Goal: Task Accomplishment & Management: Manage account settings

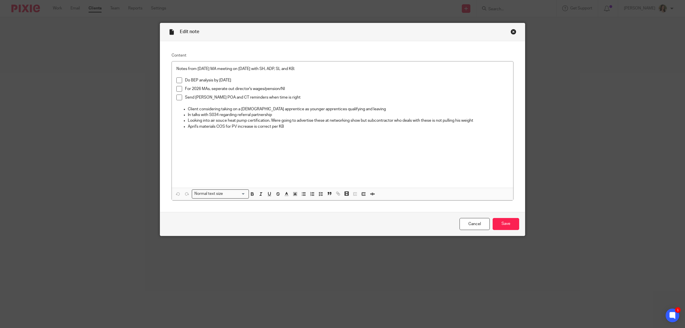
click at [514, 29] on div "Edit note" at bounding box center [342, 32] width 365 height 18
click at [511, 31] on div "Close this dialog window" at bounding box center [514, 32] width 6 height 6
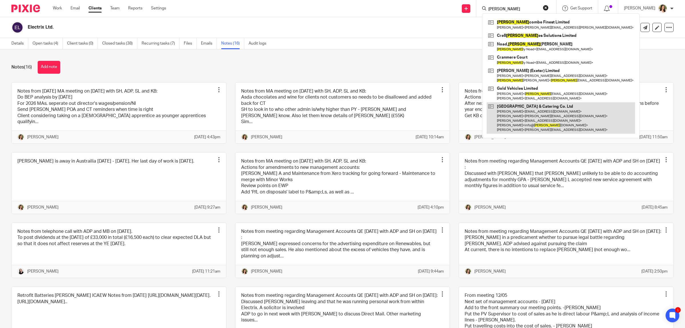
type input "[PERSON_NAME]"
click at [542, 121] on link at bounding box center [561, 118] width 148 height 32
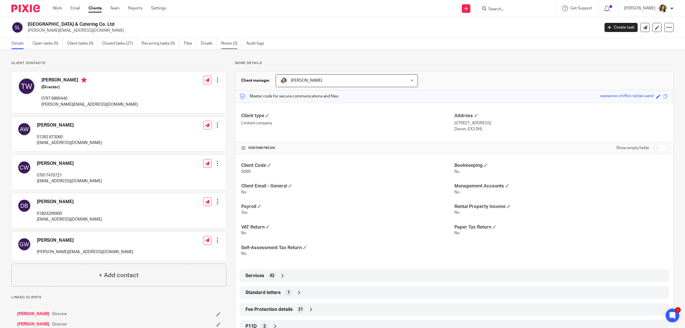
click at [228, 46] on link "Notes (3)" at bounding box center [231, 43] width 21 height 11
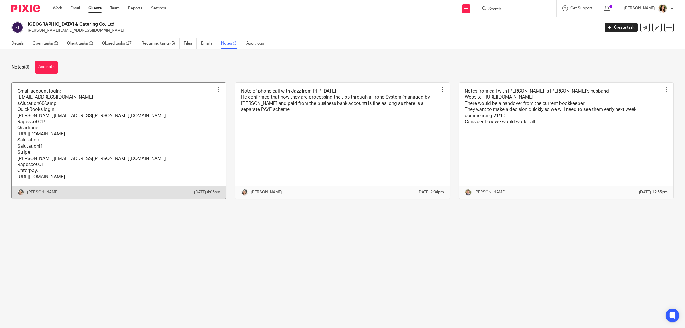
click at [79, 122] on link at bounding box center [119, 140] width 214 height 116
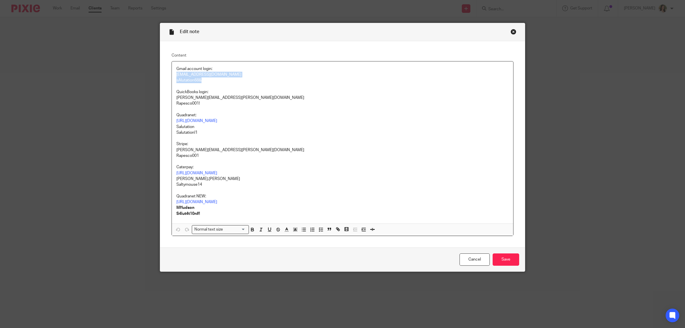
drag, startPoint x: 198, startPoint y: 79, endPoint x: 162, endPoint y: 76, distance: 35.8
click at [162, 76] on div "Content Gmail account login: books@riverexe.com sAlutation68& QuickBooks login:…" at bounding box center [342, 144] width 365 height 206
click at [198, 79] on p "sAlutation68&" at bounding box center [342, 80] width 332 height 6
drag, startPoint x: 201, startPoint y: 80, endPoint x: 174, endPoint y: 79, distance: 26.6
click at [173, 79] on div "Gmail account login: books@riverexe.com sAlutation68& QuickBooks login: millie.…" at bounding box center [342, 142] width 341 height 162
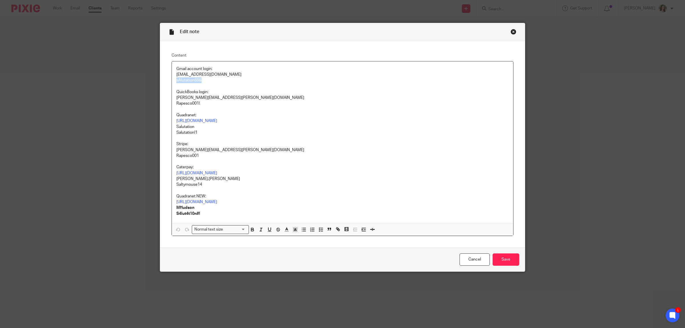
copy p "sAlutation68&"
